Goal: Task Accomplishment & Management: Manage account settings

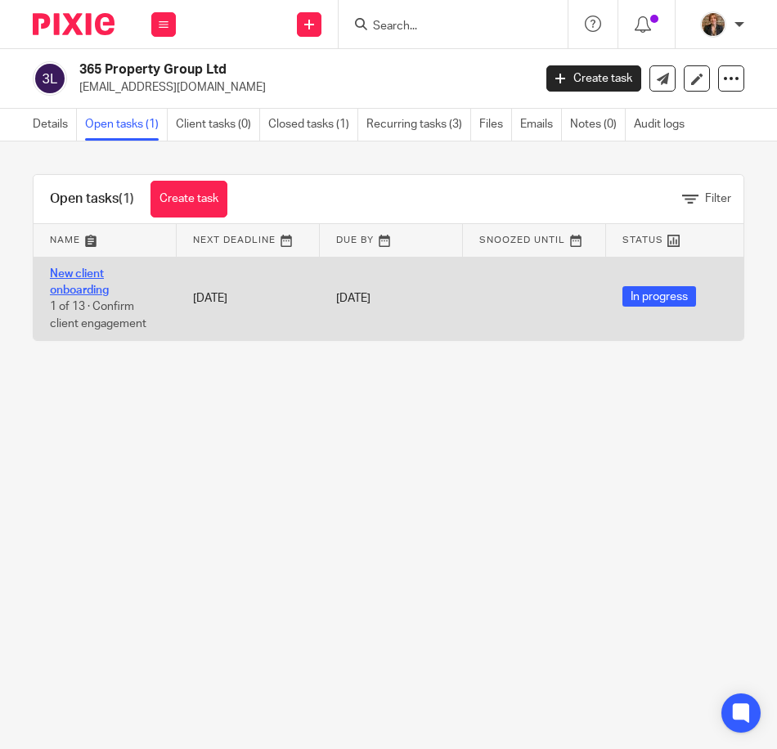
click at [81, 289] on link "New client onboarding" at bounding box center [79, 282] width 59 height 28
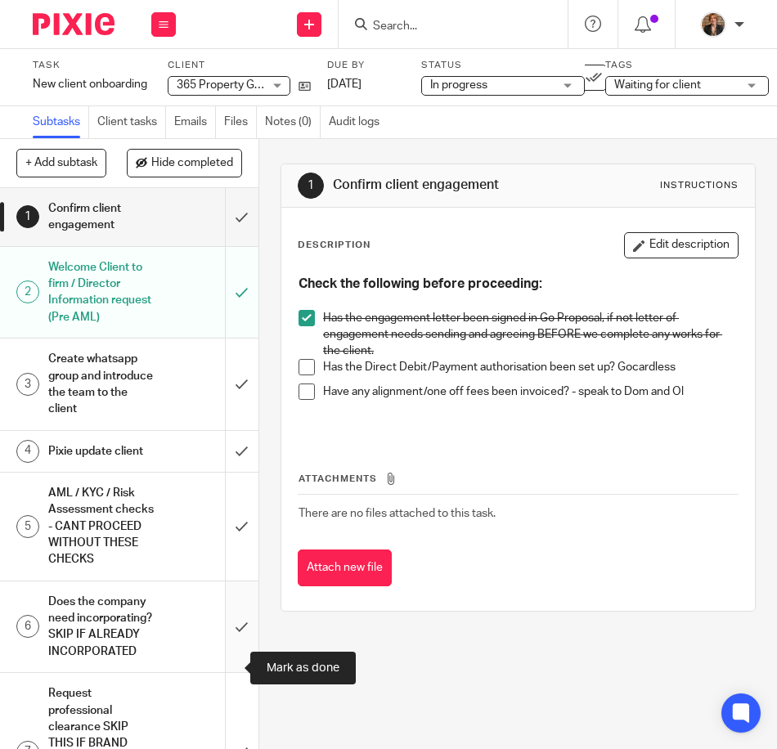
click at [227, 672] on input "submit" at bounding box center [129, 626] width 258 height 91
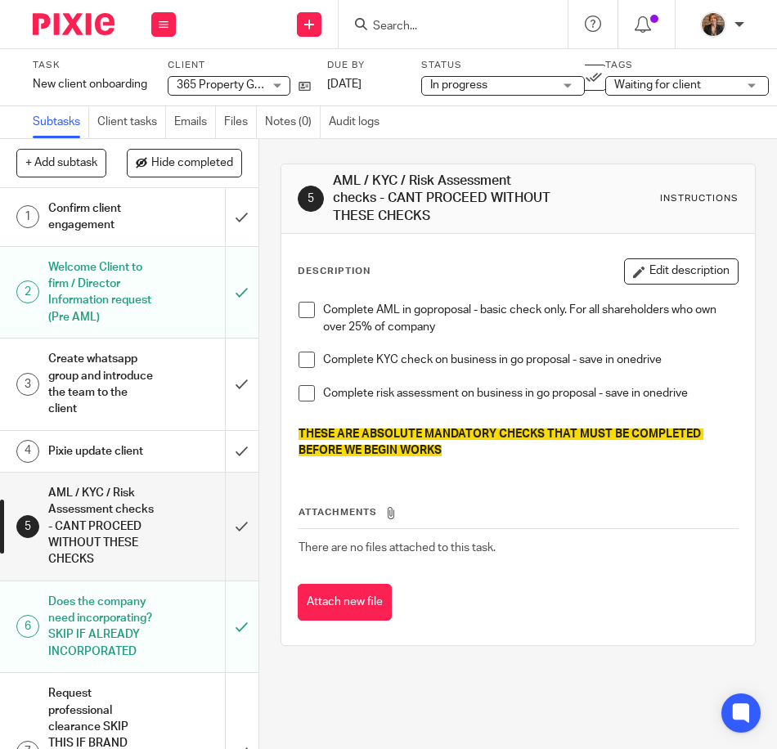
click at [298, 314] on span at bounding box center [306, 310] width 16 height 16
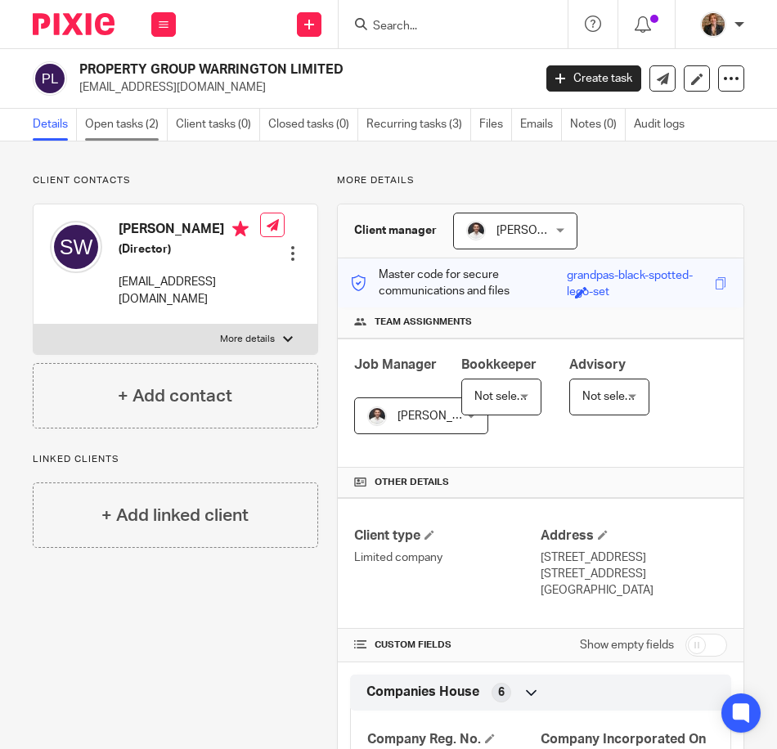
click at [114, 125] on link "Open tasks (2)" at bounding box center [126, 125] width 83 height 32
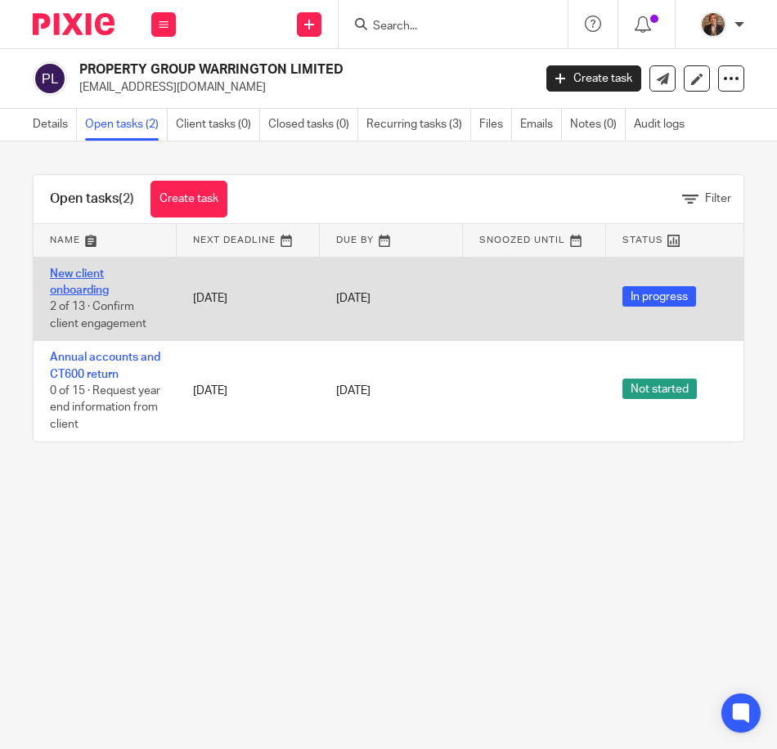
click at [65, 273] on link "New client onboarding" at bounding box center [79, 282] width 59 height 28
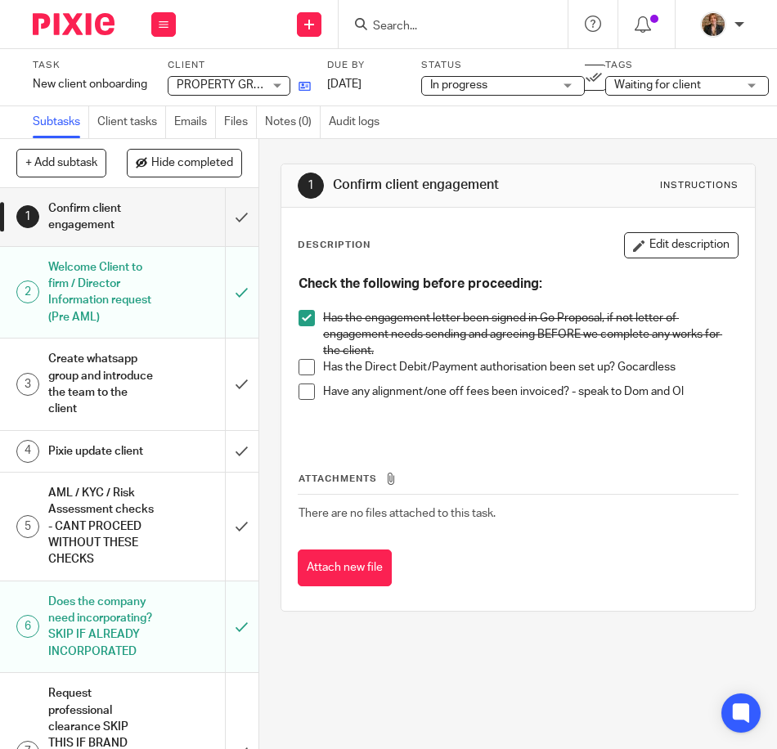
click at [298, 83] on link at bounding box center [300, 86] width 20 height 16
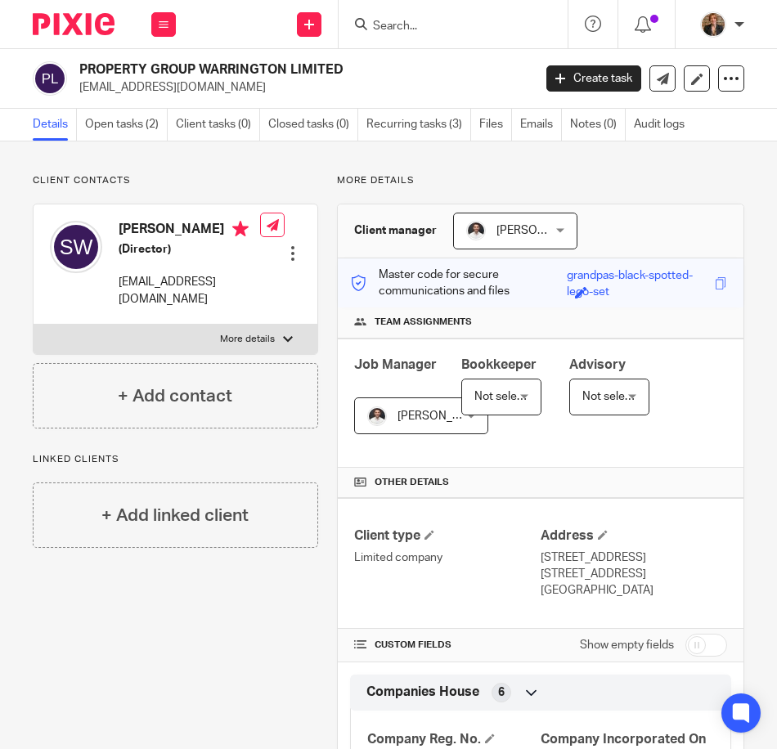
click at [249, 335] on p "More details" at bounding box center [247, 339] width 55 height 13
click at [34, 325] on input "More details" at bounding box center [33, 324] width 1 height 1
checkbox input "true"
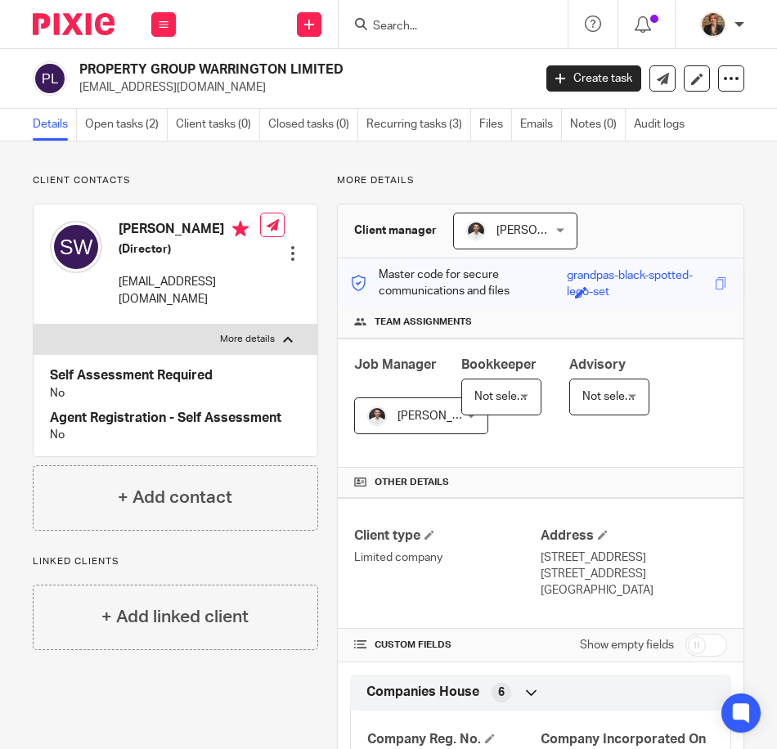
click at [290, 261] on div at bounding box center [293, 253] width 16 height 16
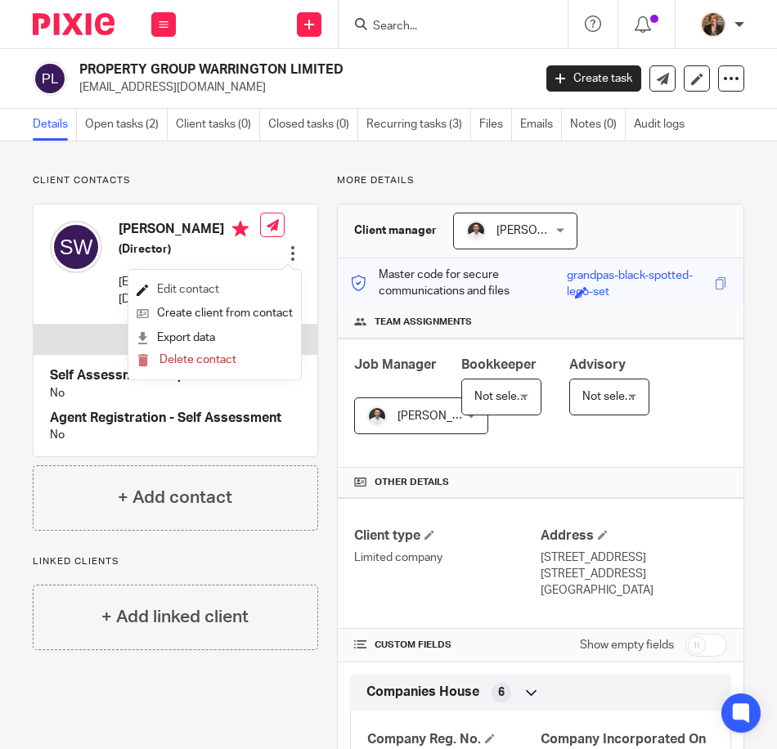
click at [197, 286] on link "Edit contact" at bounding box center [215, 290] width 156 height 24
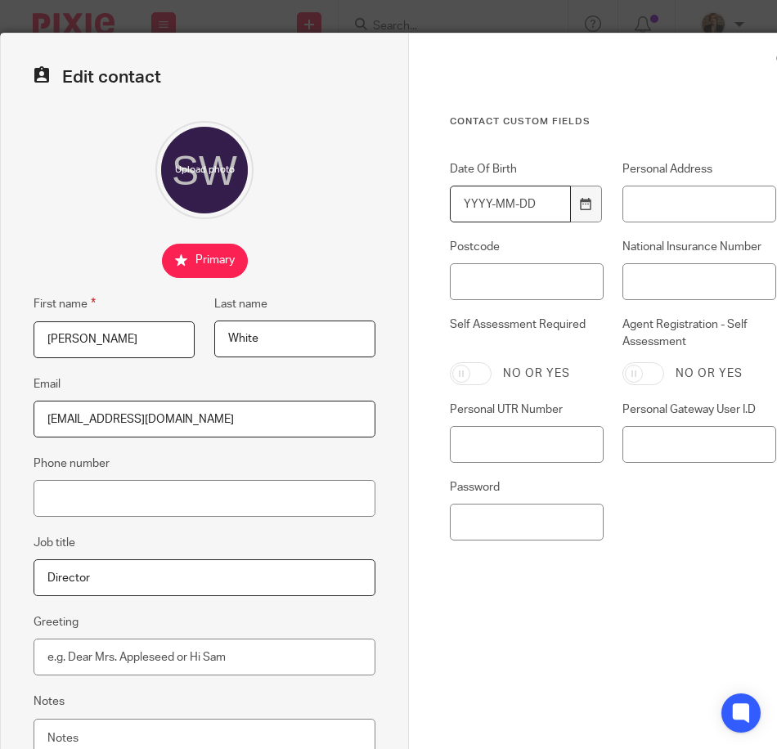
click at [465, 207] on input "Date Of Birth" at bounding box center [510, 204] width 121 height 37
type input "[DATE]"
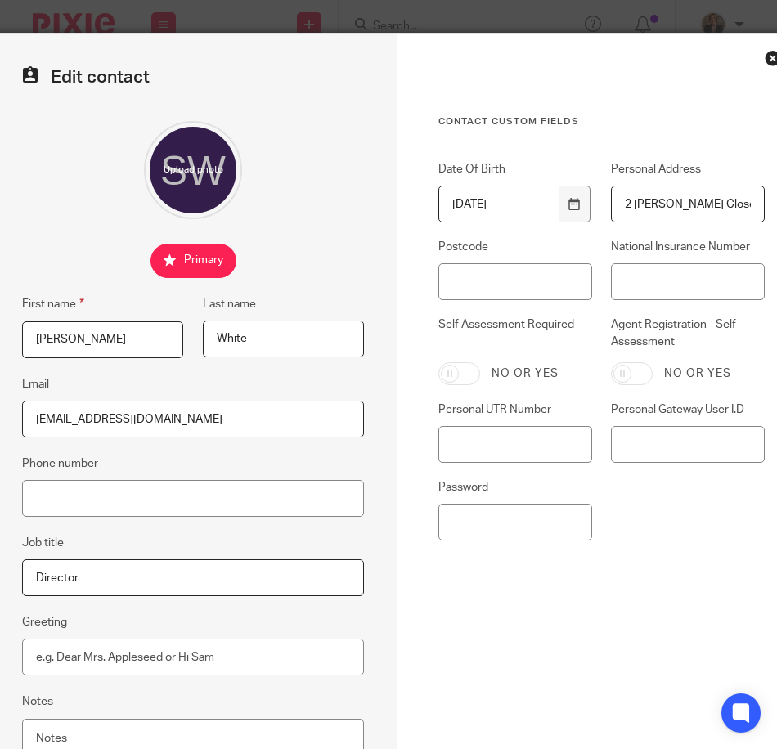
type input "2 Paley Close Liverpool"
click at [563, 292] on input "Postcode" at bounding box center [515, 281] width 154 height 37
type input "L4 4QZ"
click at [618, 282] on input "National Insurance Number" at bounding box center [688, 281] width 154 height 37
type input "JM469528A"
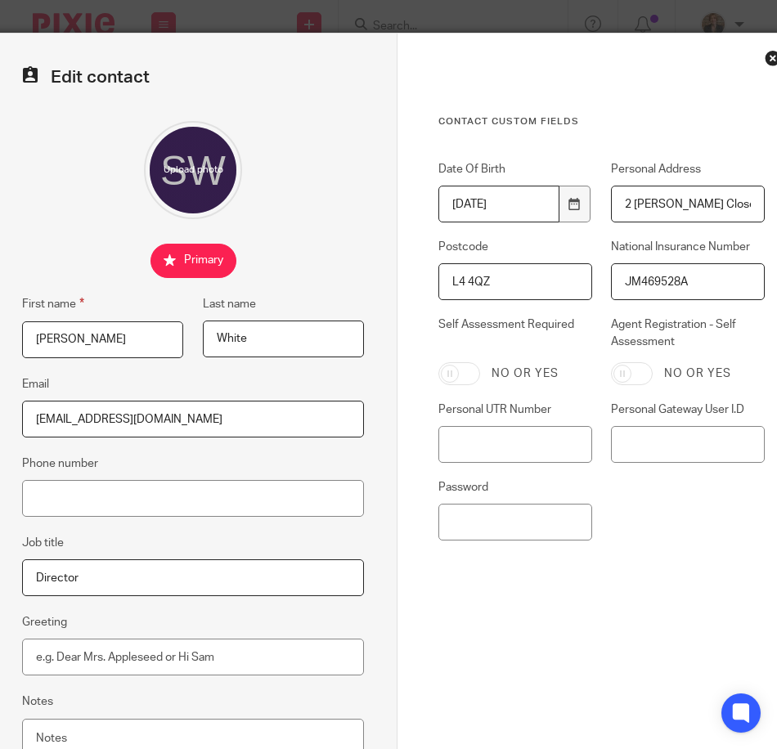
click at [693, 560] on div "Contact Custom fields Date Of Birth 1986-02-13 Personal Address 2 Paley Close L…" at bounding box center [601, 384] width 326 height 539
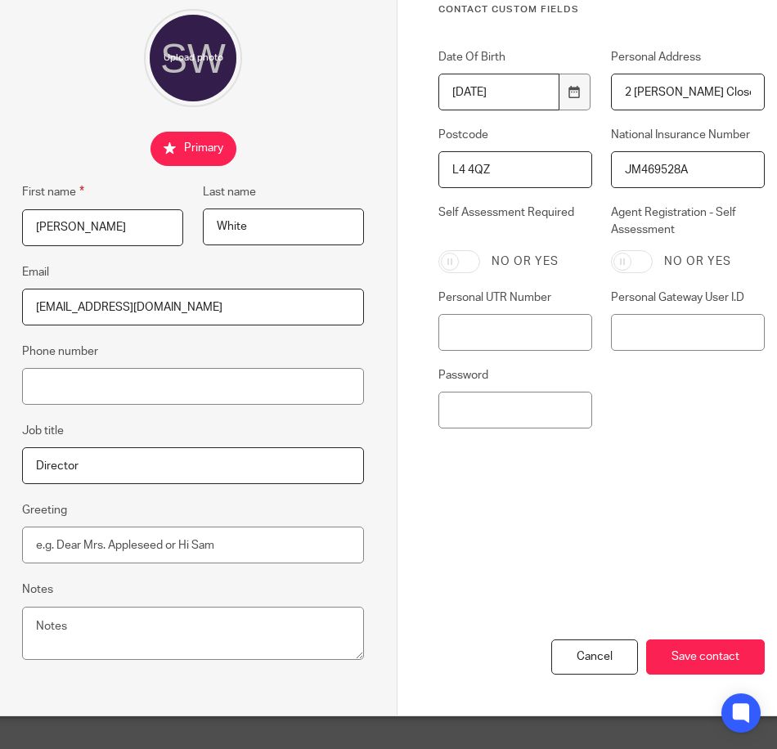
scroll to position [124, 11]
click at [697, 665] on div "Cancel Save contact" at bounding box center [601, 628] width 326 height 173
click at [700, 653] on input "Save contact" at bounding box center [705, 656] width 119 height 35
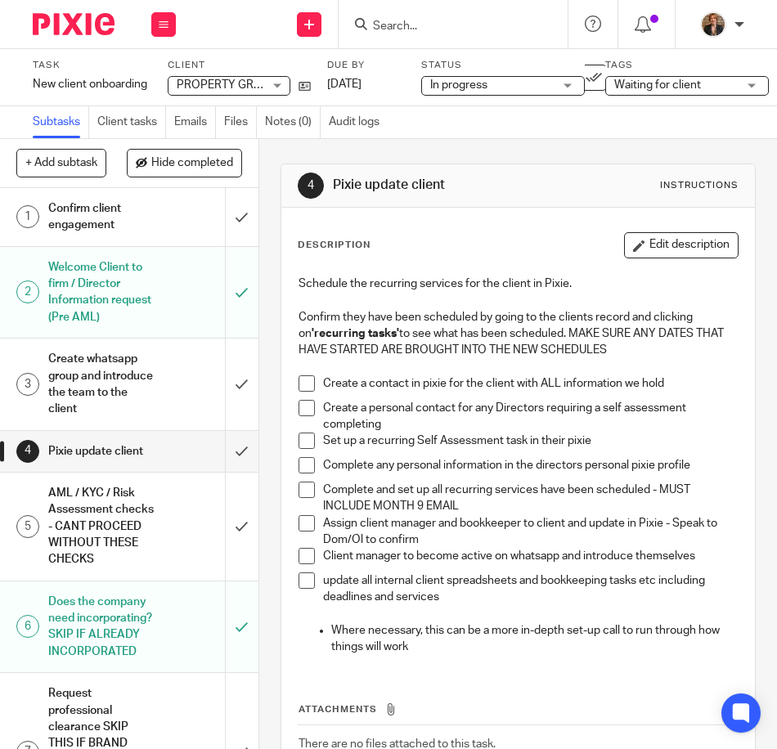
click at [298, 383] on span at bounding box center [306, 383] width 16 height 16
click at [139, 397] on h1 "Create whatsapp group and introduce the team to the client" at bounding box center [101, 384] width 107 height 74
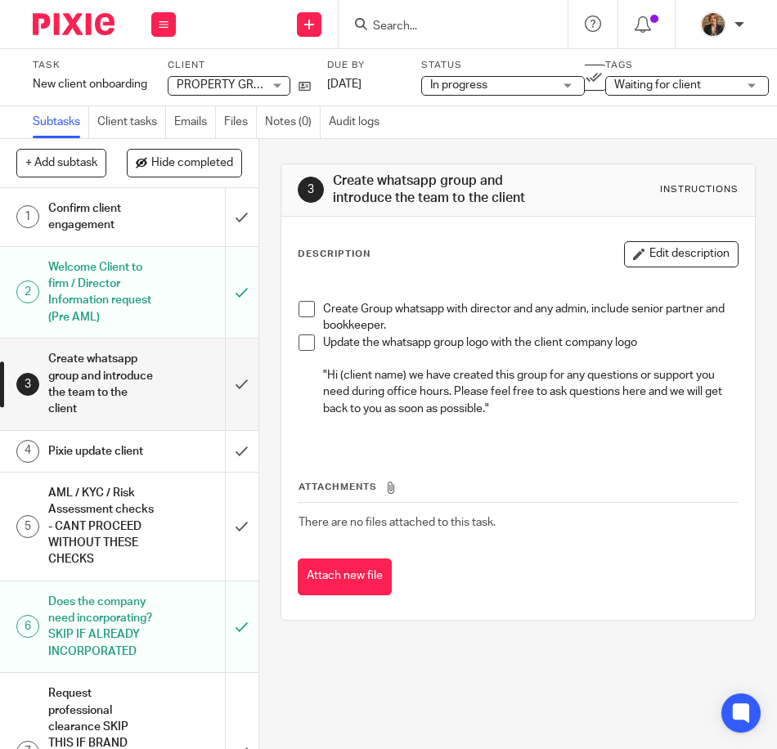
click at [93, 539] on h1 "AML / KYC / Risk Assessment checks - CANT PROCEED WITHOUT THESE CHECKS" at bounding box center [101, 527] width 107 height 92
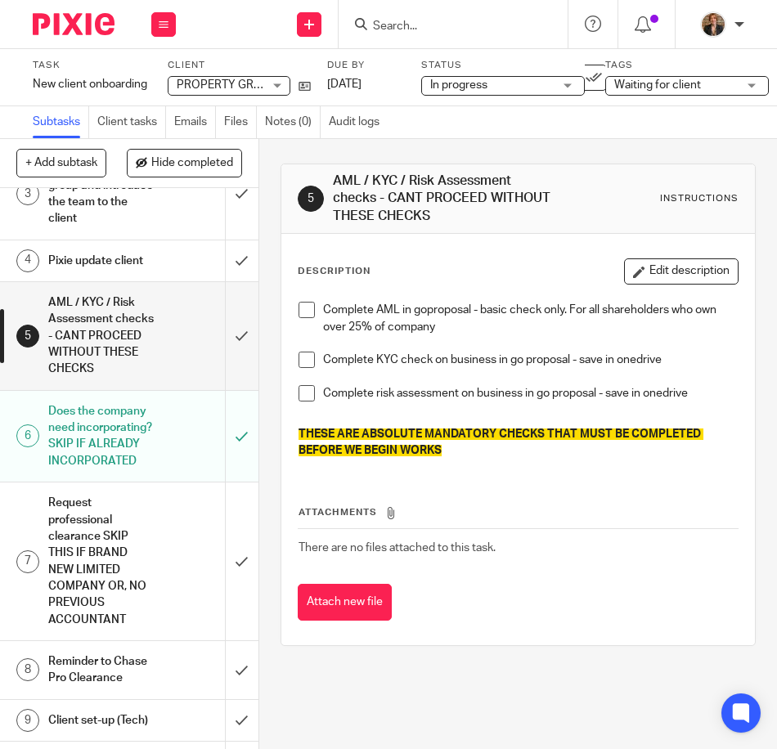
scroll to position [218, 0]
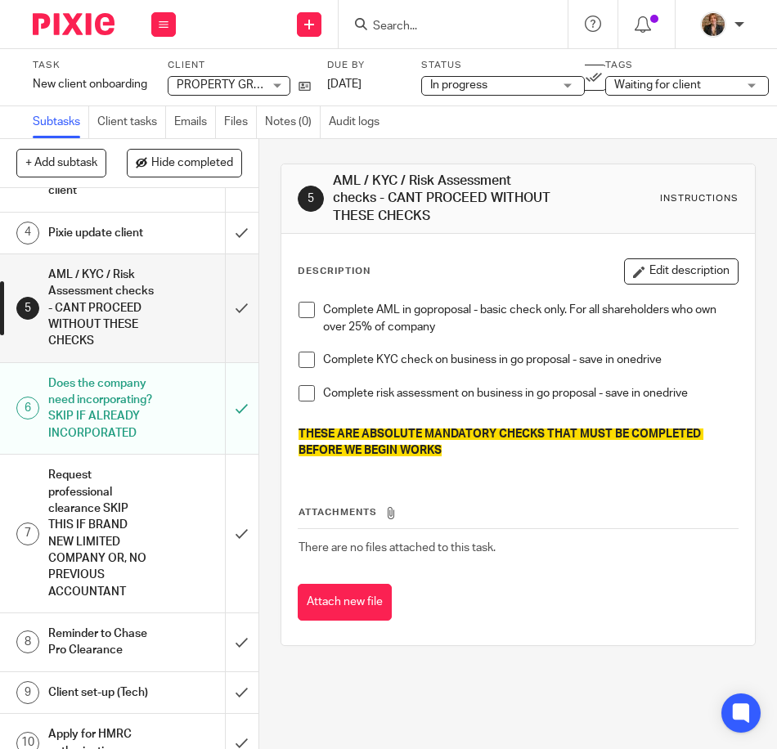
click at [114, 446] on h1 "Does the company need incorporating? SKIP IF ALREADY INCORPORATED" at bounding box center [101, 408] width 107 height 74
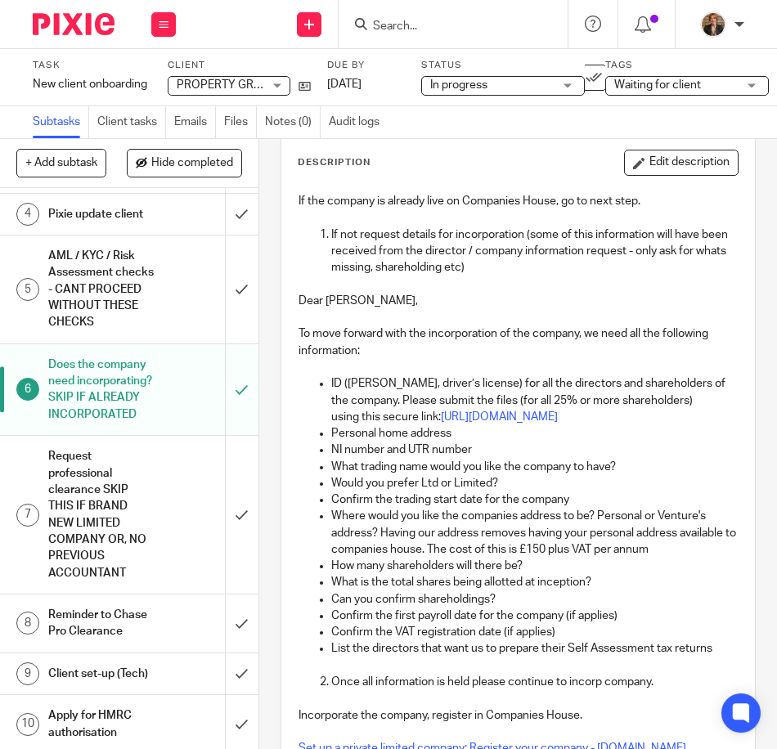
scroll to position [218, 0]
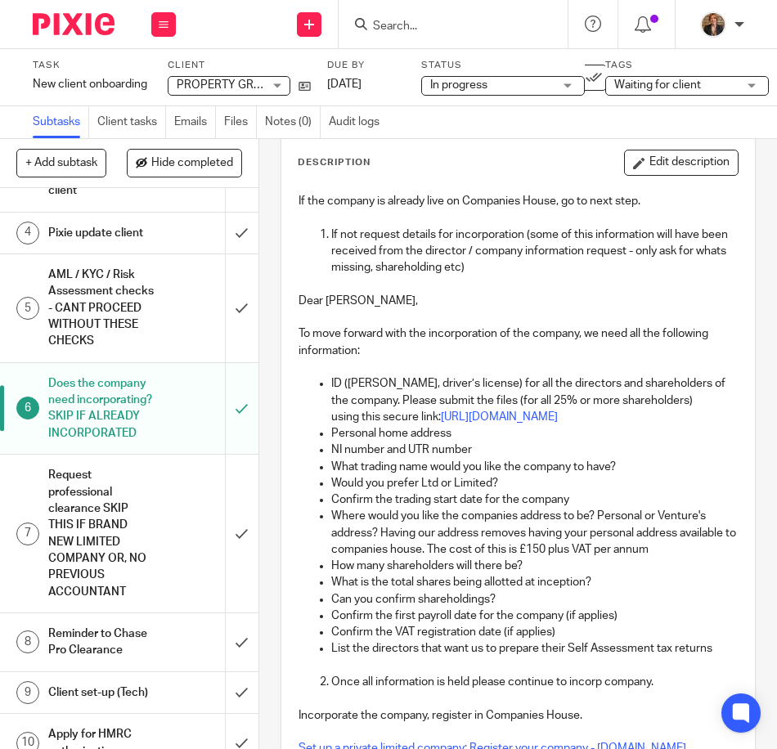
click at [138, 559] on h1 "Request professional clearance SKIP THIS IF BRAND NEW LIMITED COMPANY OR, NO PR…" at bounding box center [101, 533] width 107 height 141
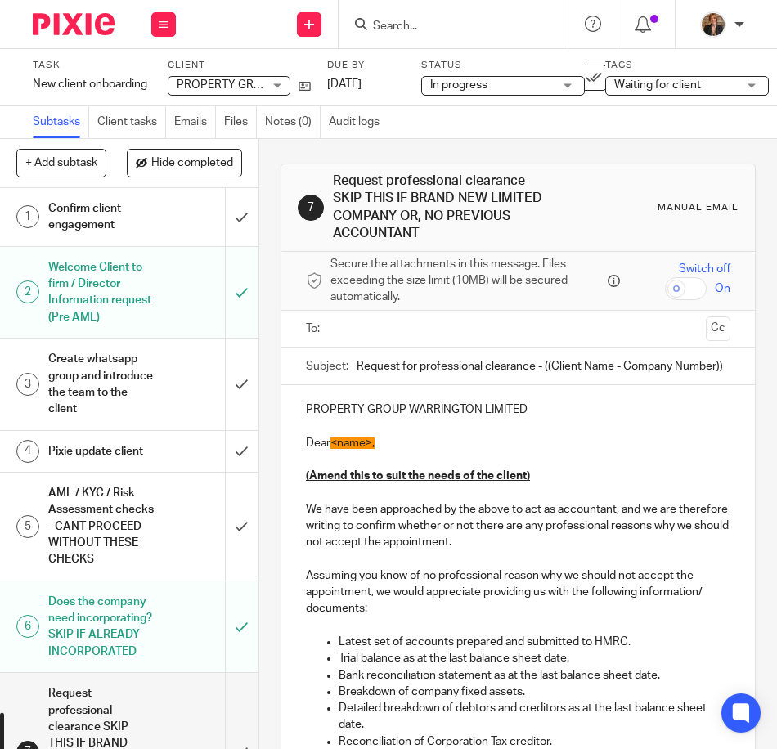
click at [106, 434] on link "4 Pixie update client" at bounding box center [112, 451] width 225 height 41
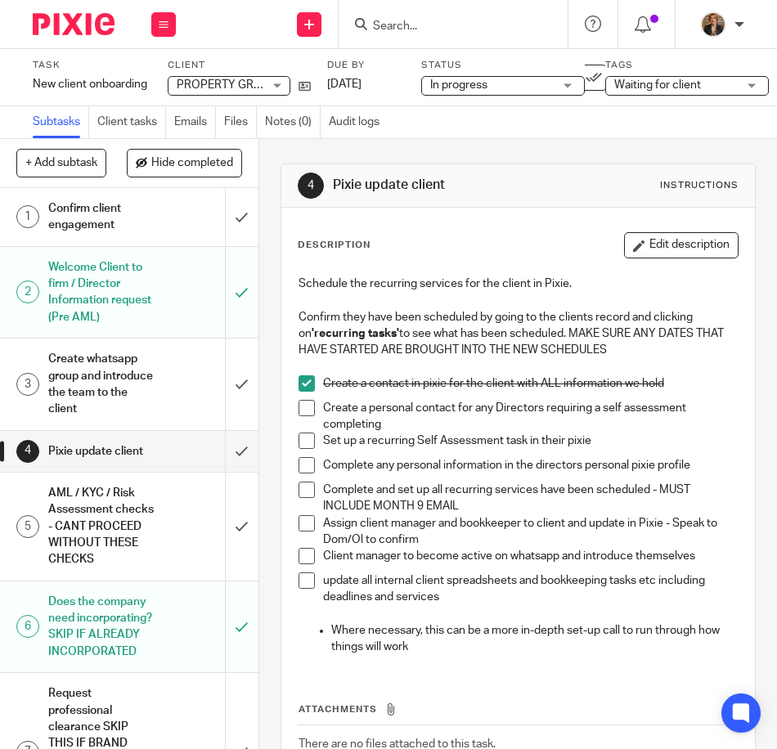
click at [125, 543] on h1 "AML / KYC / Risk Assessment checks - CANT PROCEED WITHOUT THESE CHECKS" at bounding box center [101, 527] width 107 height 92
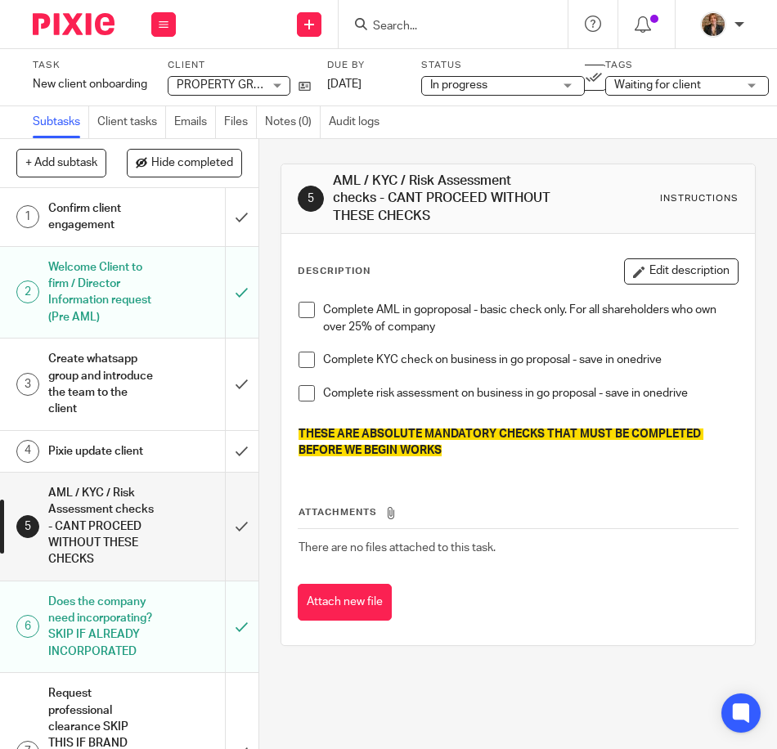
click at [132, 650] on h1 "Does the company need incorporating? SKIP IF ALREADY INCORPORATED" at bounding box center [101, 627] width 107 height 74
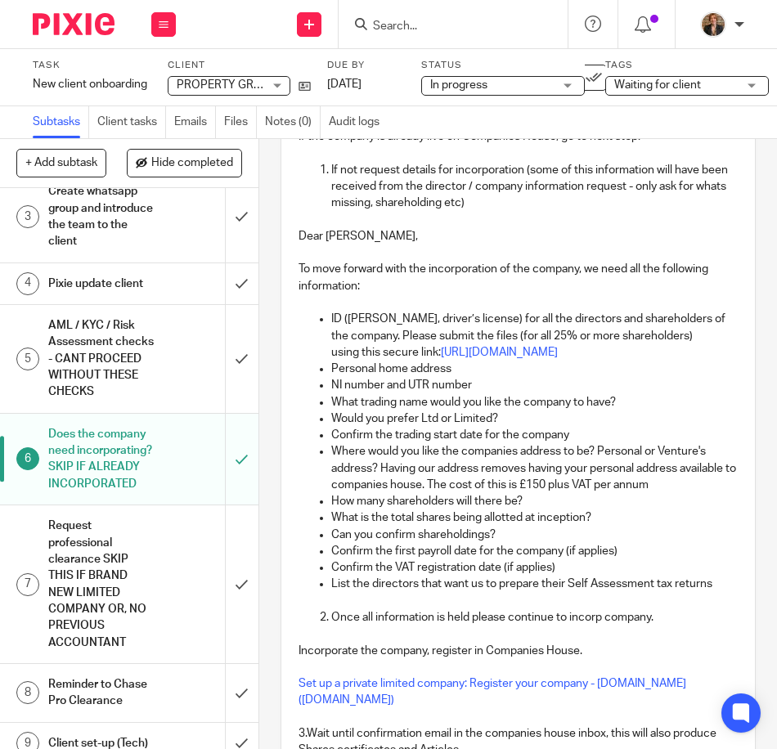
scroll to position [165, 0]
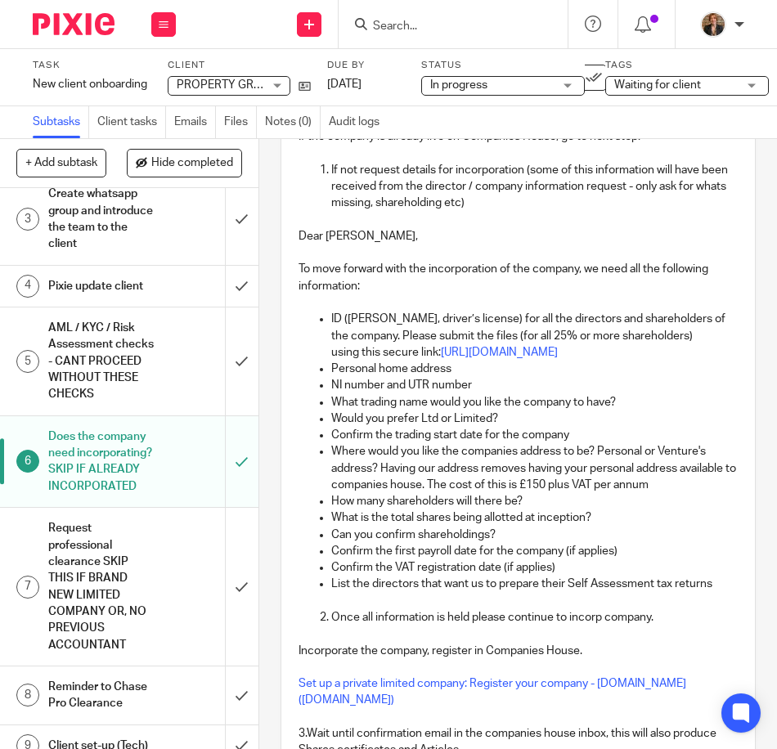
click at [108, 286] on h1 "Pixie update client" at bounding box center [101, 286] width 107 height 25
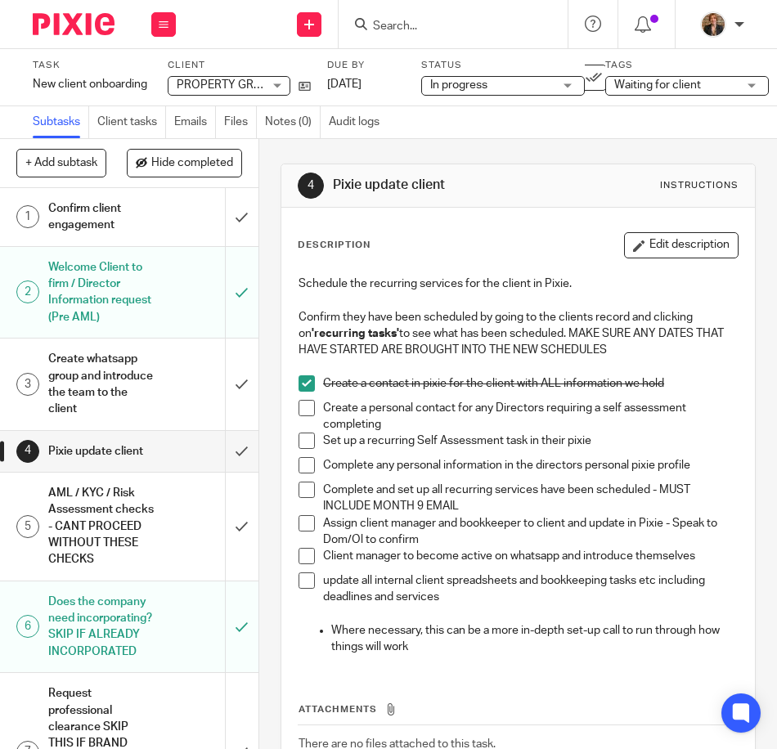
click at [307, 489] on span at bounding box center [306, 490] width 16 height 16
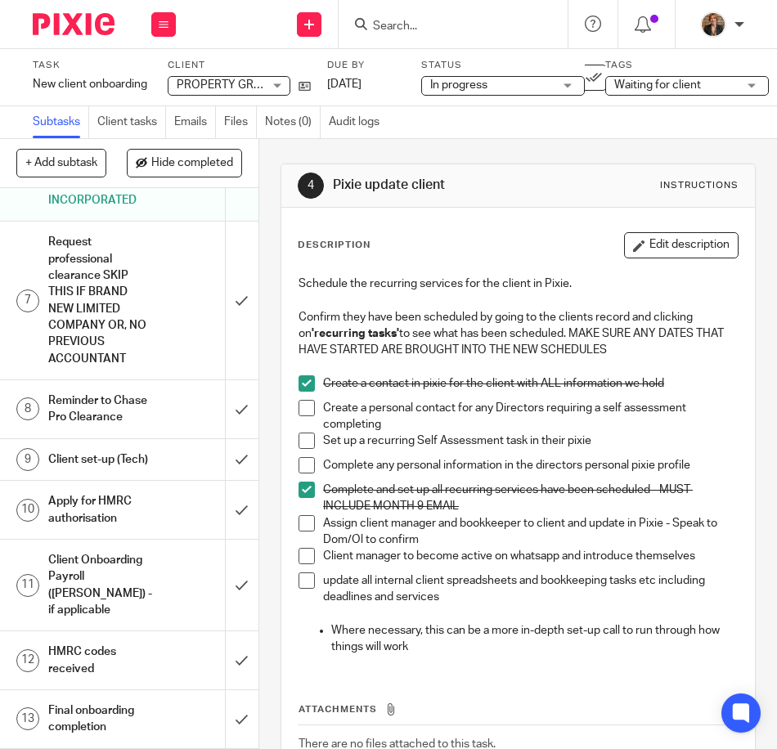
scroll to position [492, 0]
click at [128, 472] on h1 "Client set-up (Tech)" at bounding box center [101, 459] width 107 height 25
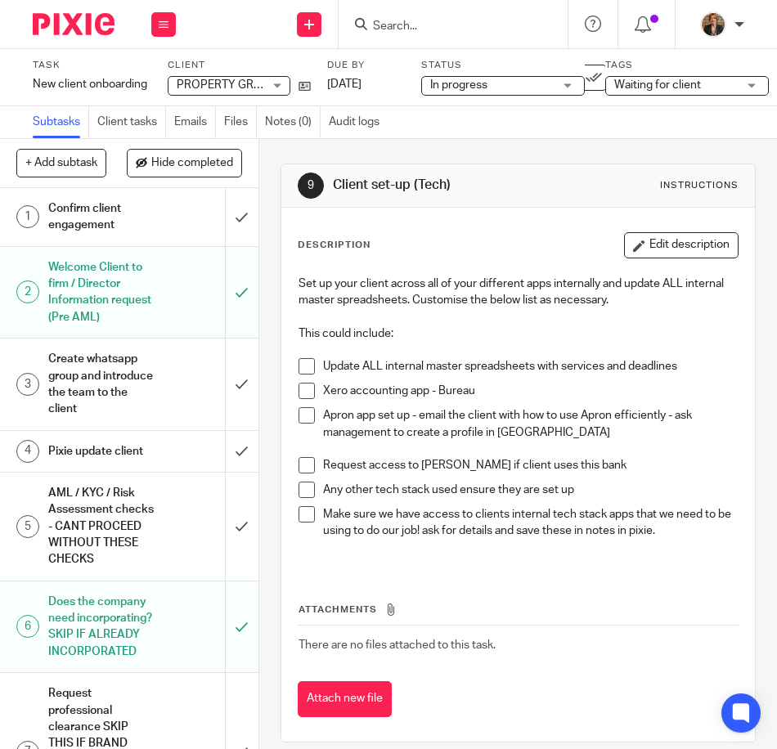
click at [130, 218] on h1 "Confirm client engagement" at bounding box center [101, 217] width 107 height 42
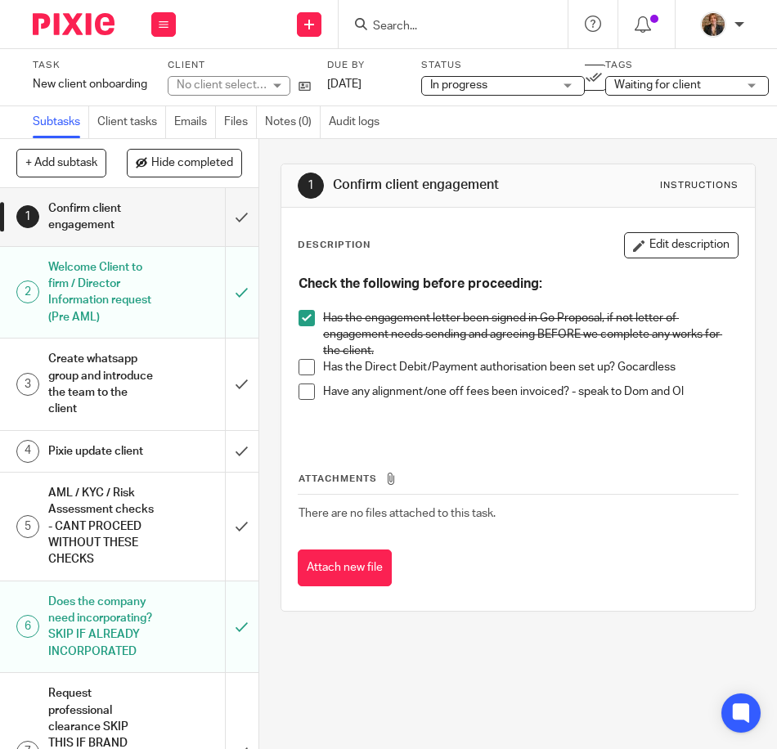
click at [116, 298] on h1 "Welcome Client to firm / Director Information request (Pre AML)" at bounding box center [101, 292] width 107 height 74
click at [228, 116] on link "Files" at bounding box center [240, 122] width 33 height 32
